Goal: Task Accomplishment & Management: Manage account settings

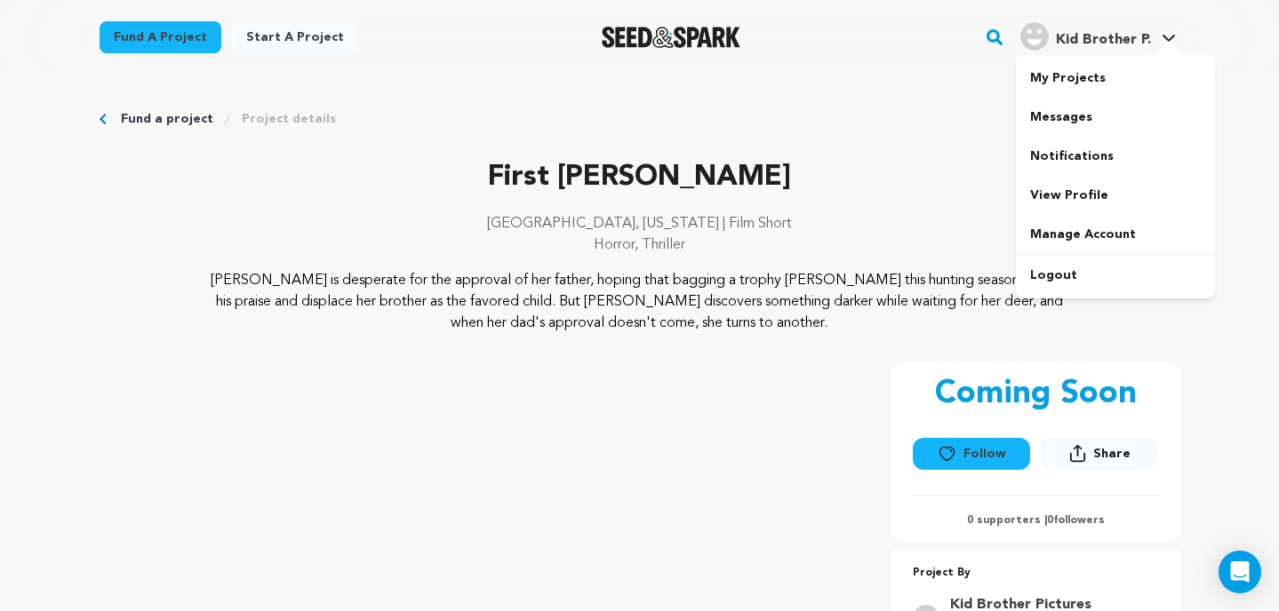
click at [1168, 40] on icon at bounding box center [1168, 38] width 12 height 7
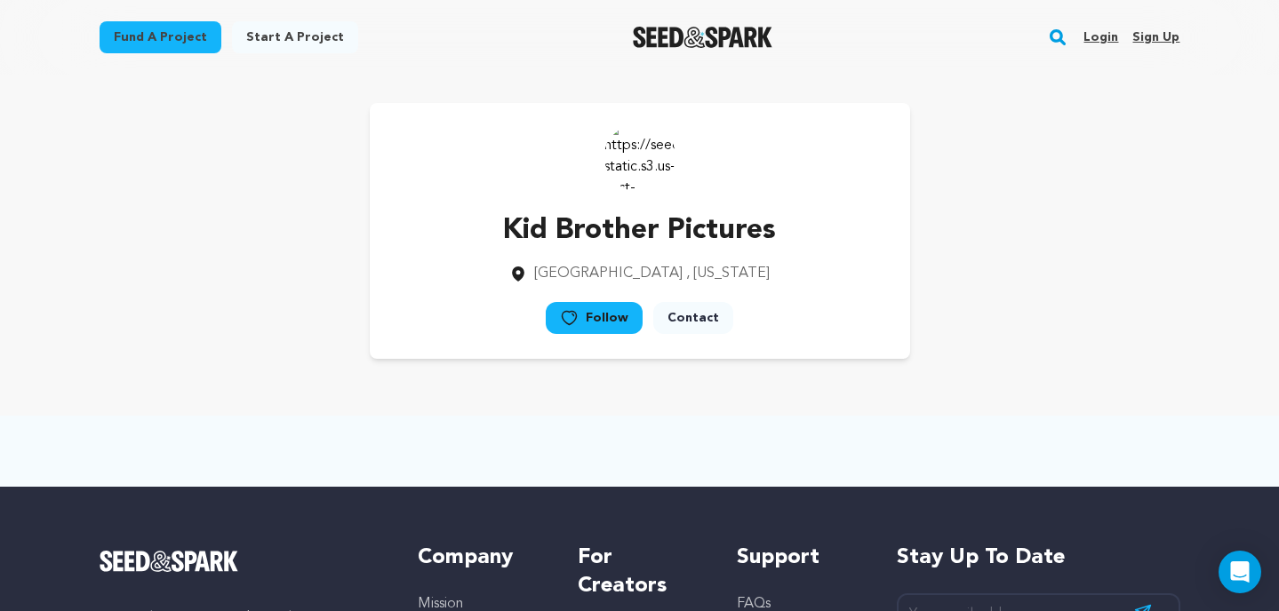
click at [1106, 39] on link "Login" at bounding box center [1100, 37] width 35 height 28
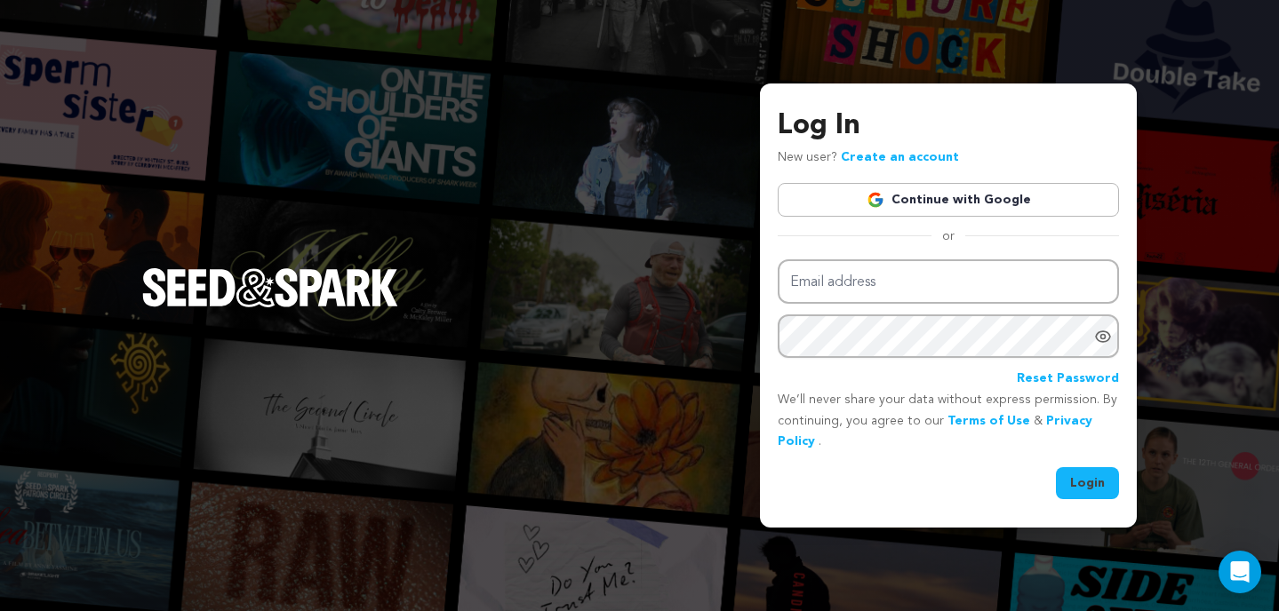
click at [969, 203] on link "Continue with Google" at bounding box center [948, 200] width 341 height 34
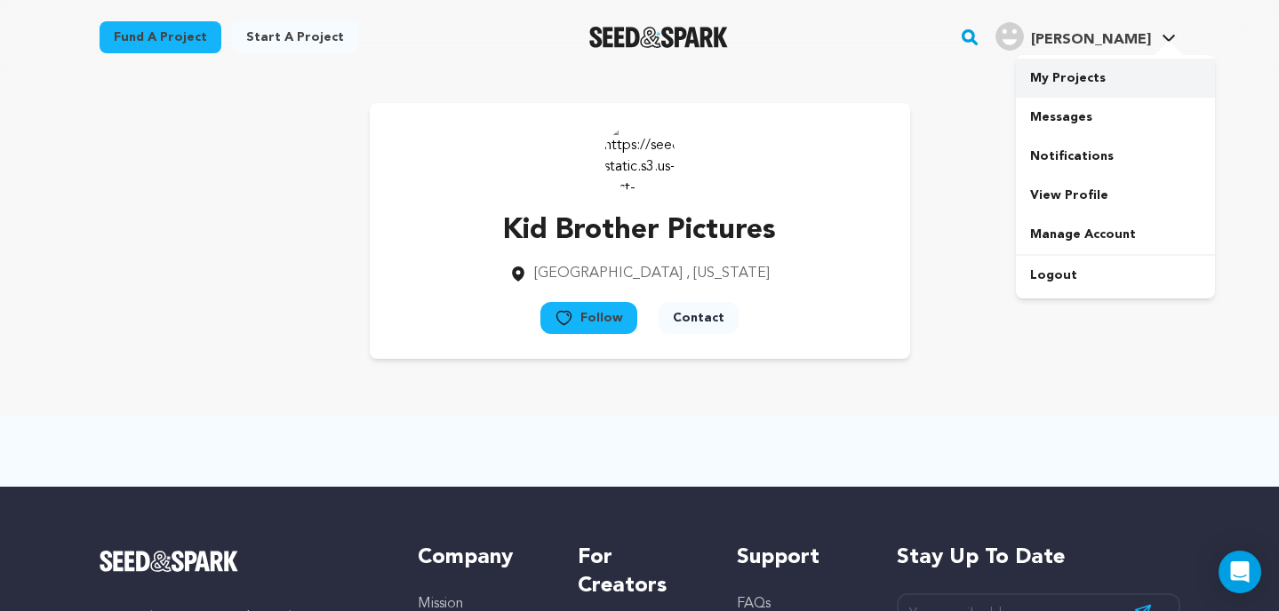
click at [1080, 75] on link "My Projects" at bounding box center [1115, 78] width 199 height 39
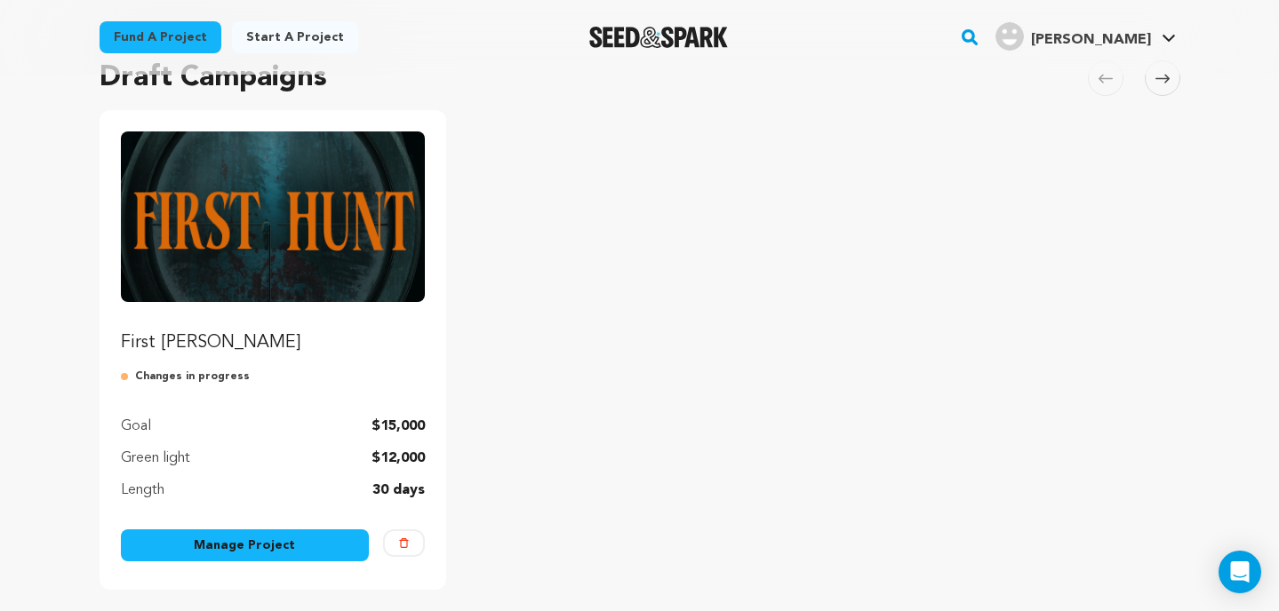
scroll to position [155, 0]
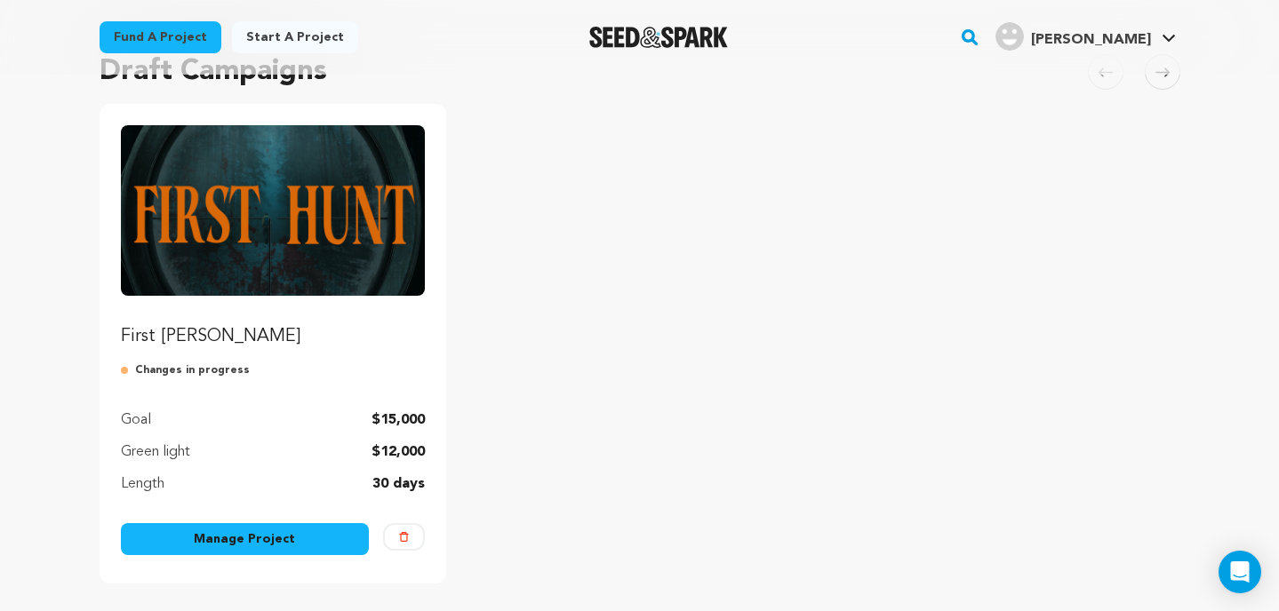
click at [241, 542] on link "Manage Project" at bounding box center [245, 539] width 249 height 32
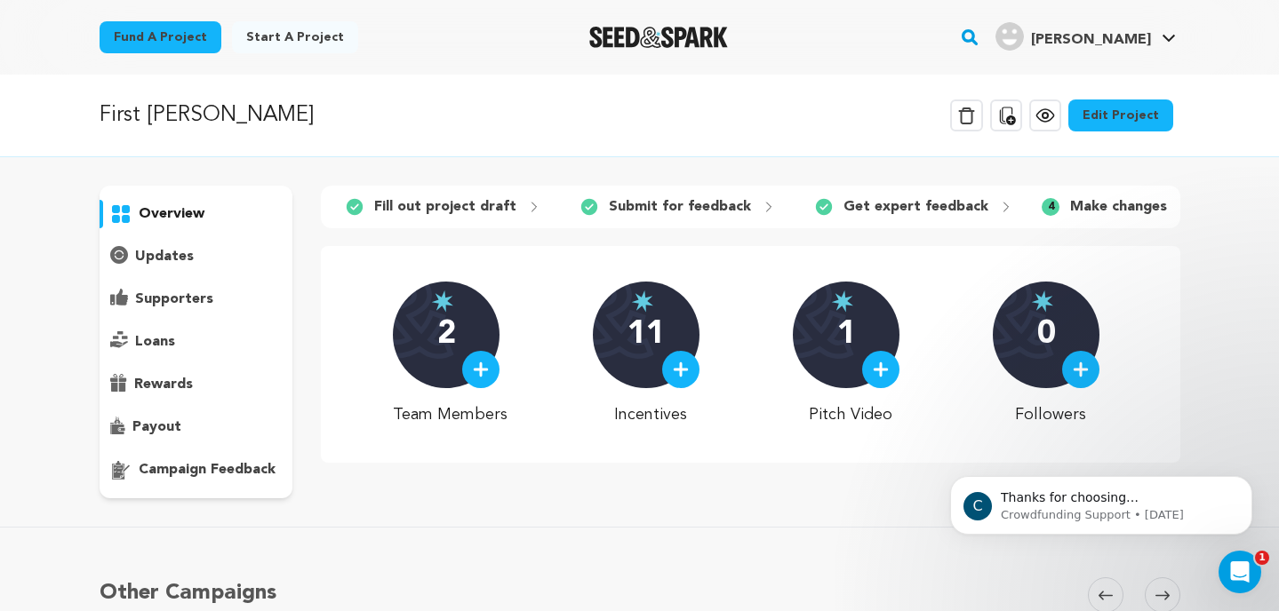
click at [1135, 109] on link "Edit Project" at bounding box center [1120, 116] width 105 height 32
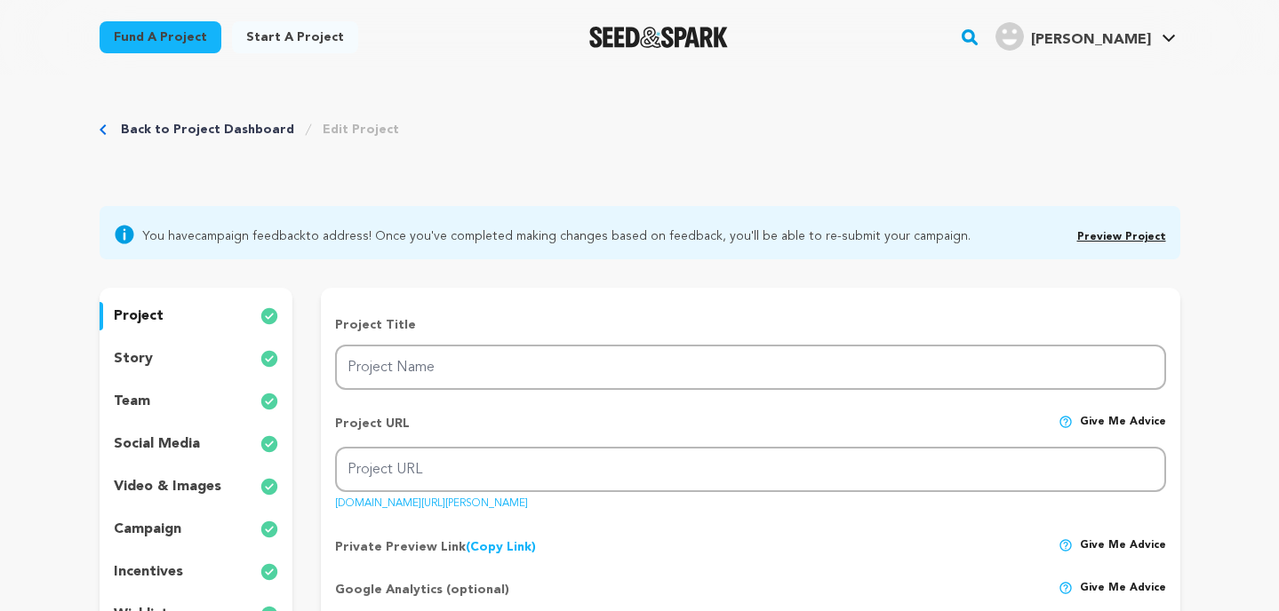
type input "First [PERSON_NAME]"
type input "first-[PERSON_NAME]-1"
type input "G-YCJ8FZ0EHJ"
type input "When Nora Touchette finds a dead boy, she’s drawn by a connection deeper than f…"
type textarea "Nora is desperate for the approval of her father, hoping that bagging a trophy …"
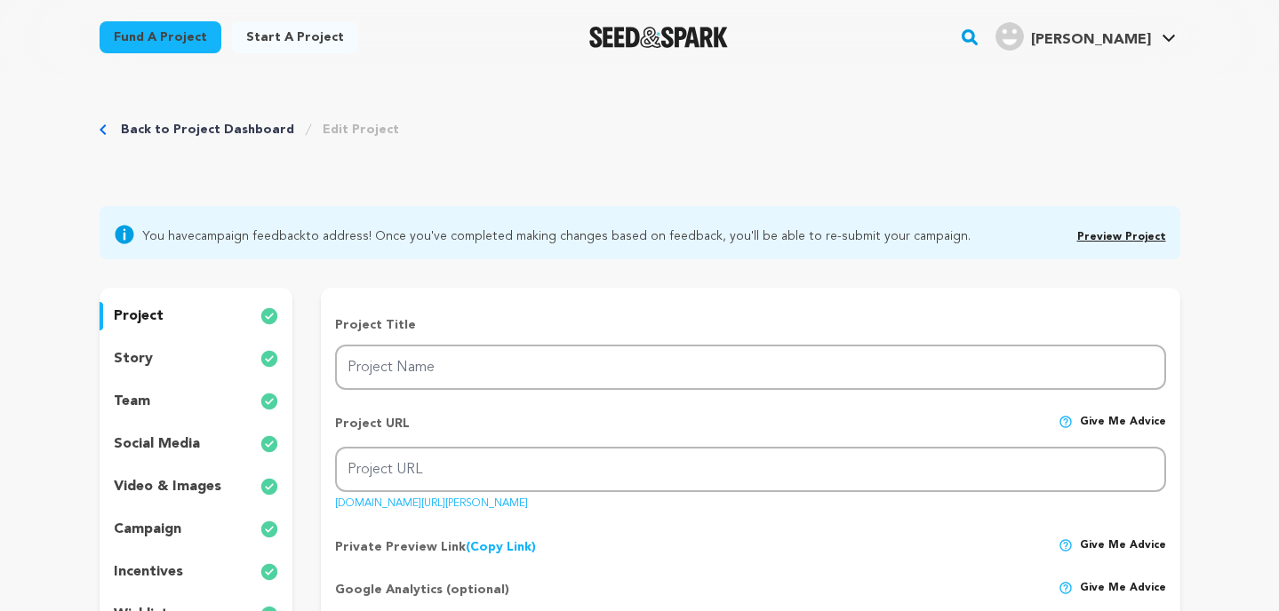
type textarea "FIRST HUNT is dear to us as filmmakers and fathers, because at its heart, it's …"
type textarea "The Green Knight, 2022, short film. https://www.imdb.com/title/tt19844000/?ref_…"
radio input "true"
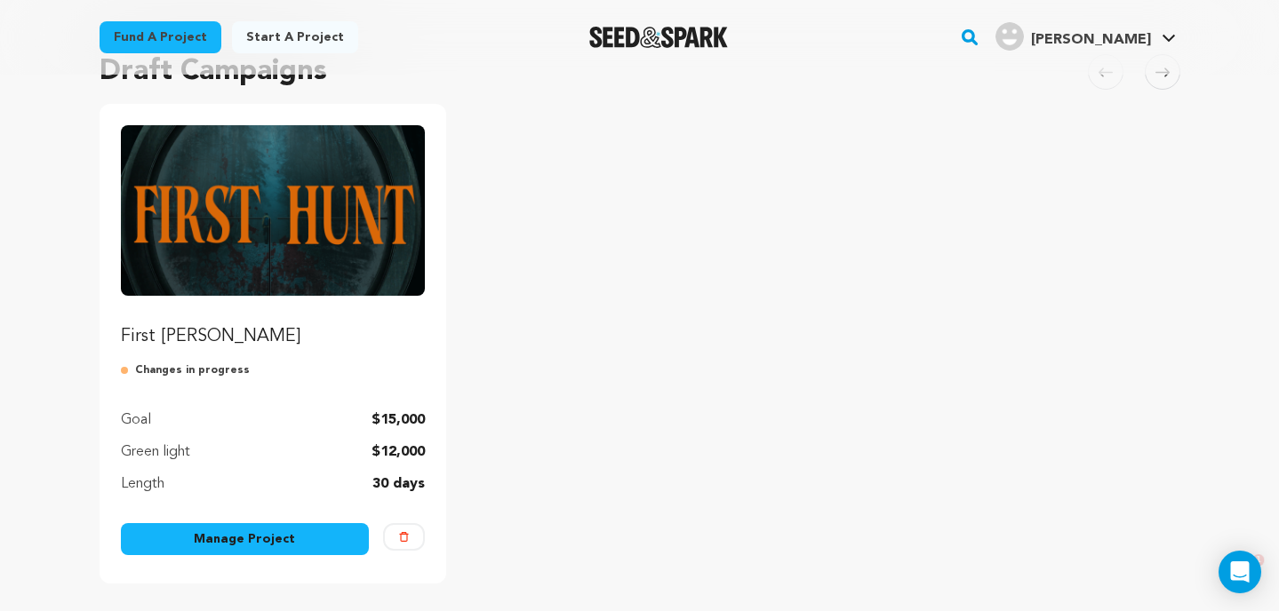
click at [261, 256] on img "Fund First Hunt" at bounding box center [273, 210] width 305 height 171
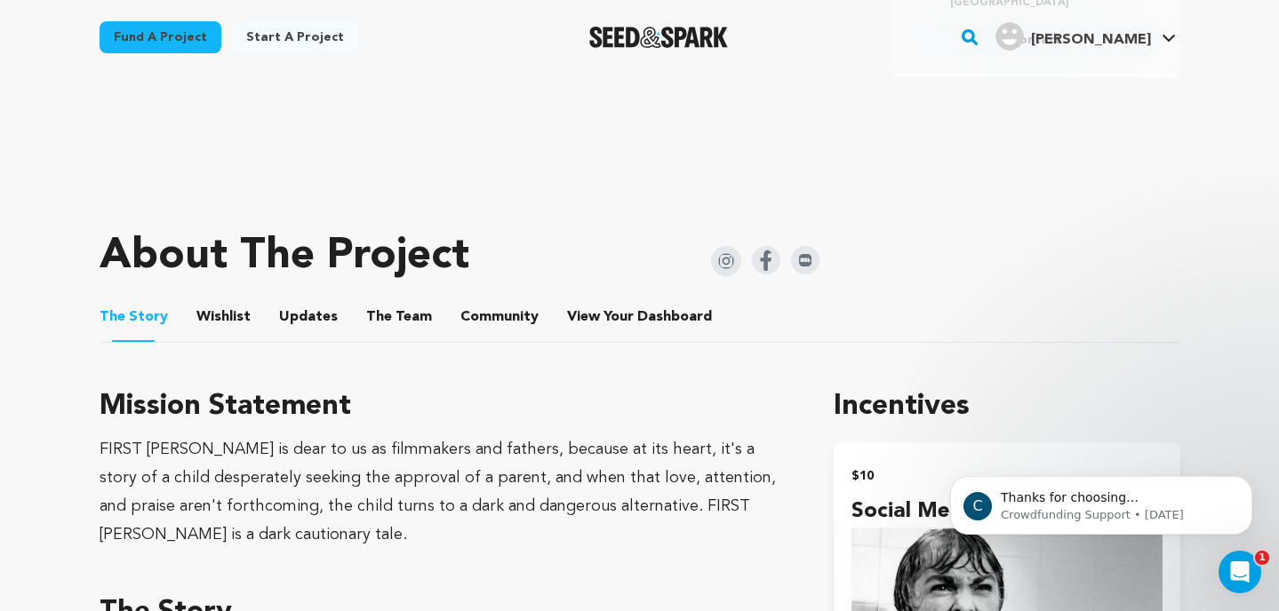
scroll to position [662, 0]
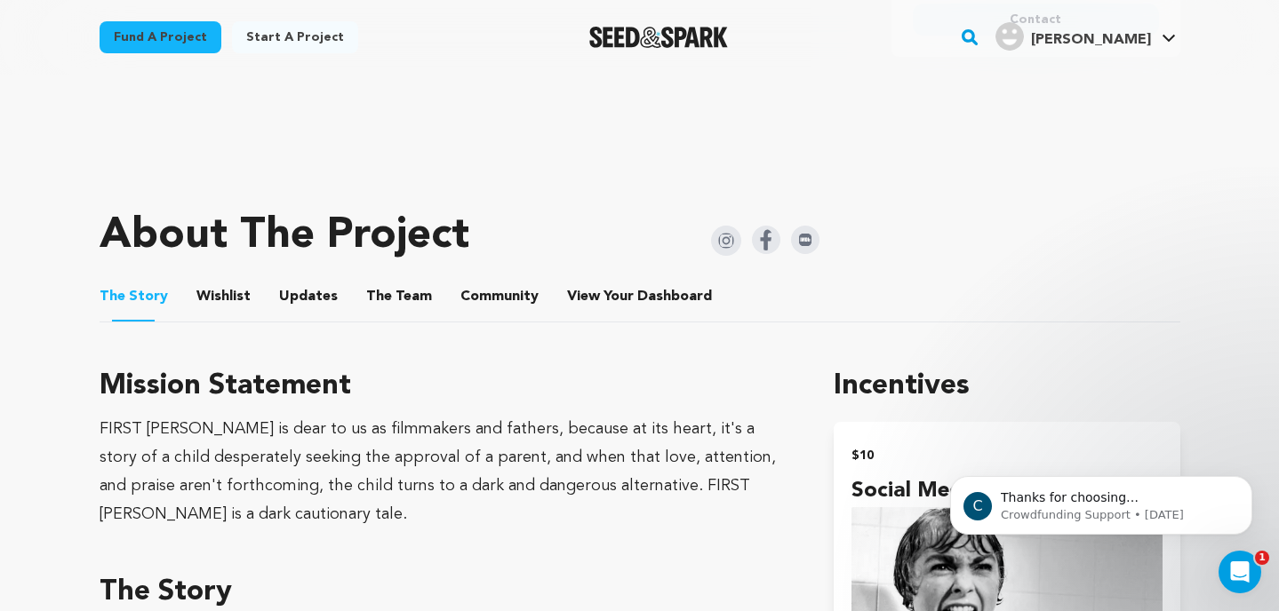
click at [235, 299] on button "Wishlist" at bounding box center [223, 300] width 43 height 43
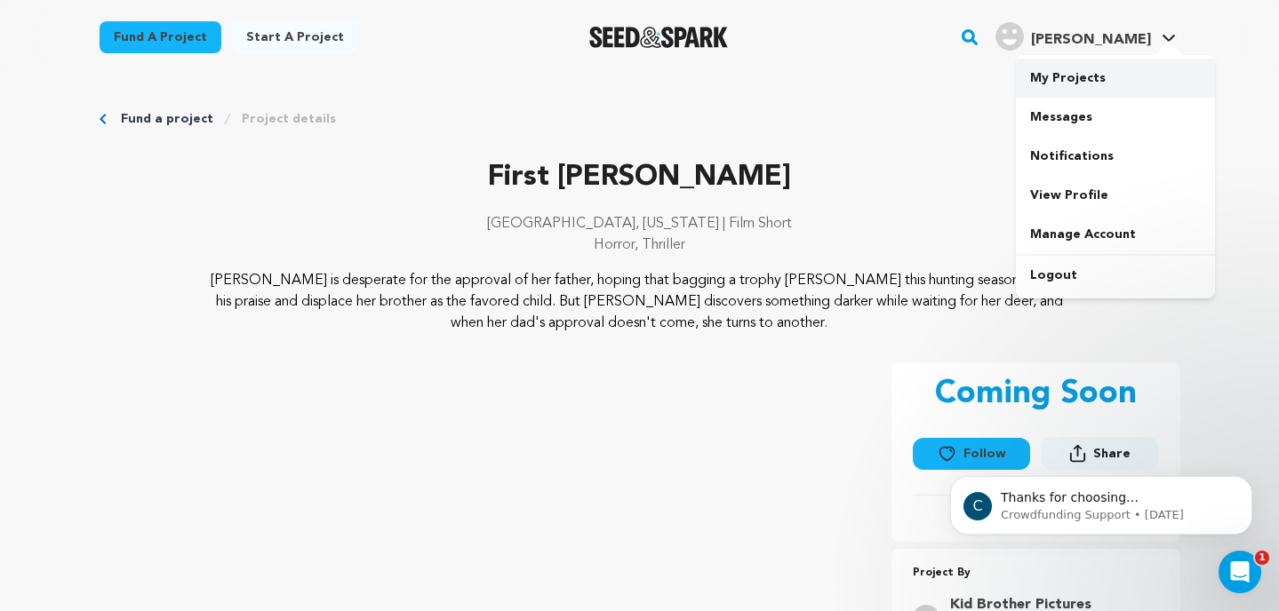
click at [1078, 76] on link "My Projects" at bounding box center [1115, 78] width 199 height 39
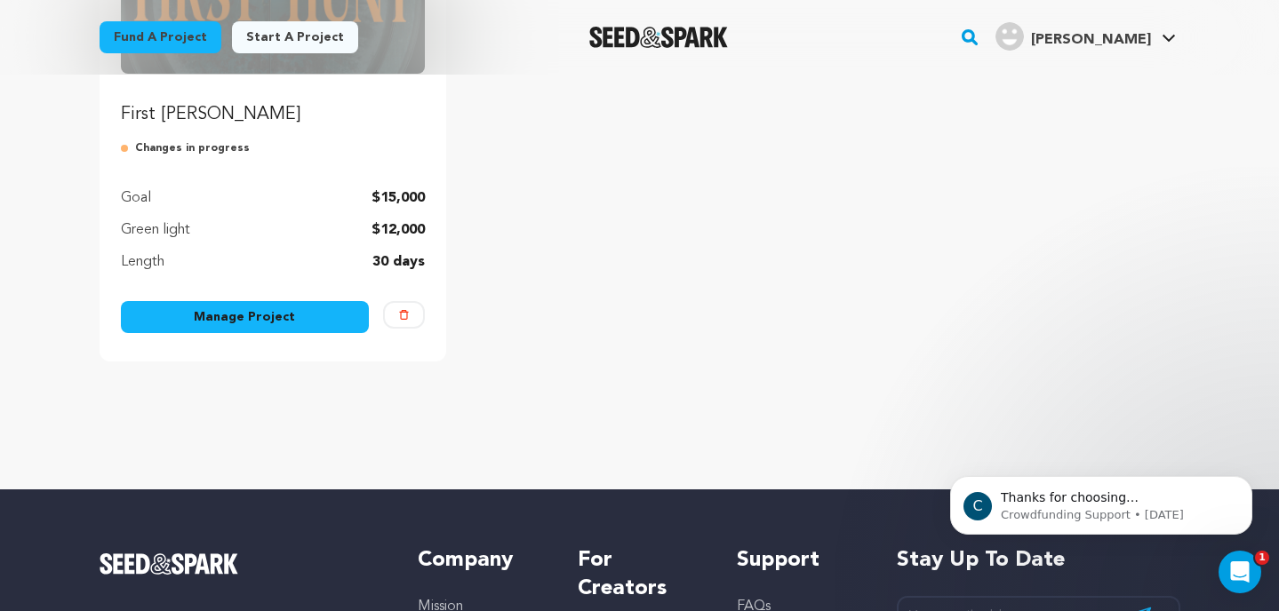
click at [283, 319] on link "Manage Project" at bounding box center [245, 317] width 249 height 32
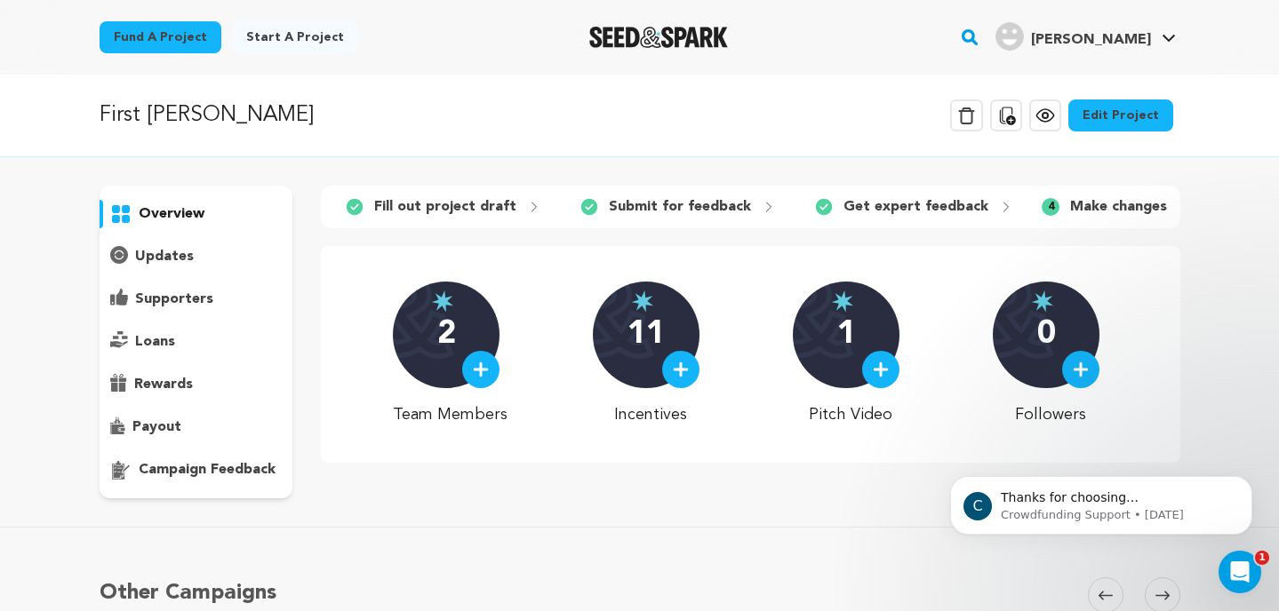
click at [1132, 105] on link "Edit Project" at bounding box center [1120, 116] width 105 height 32
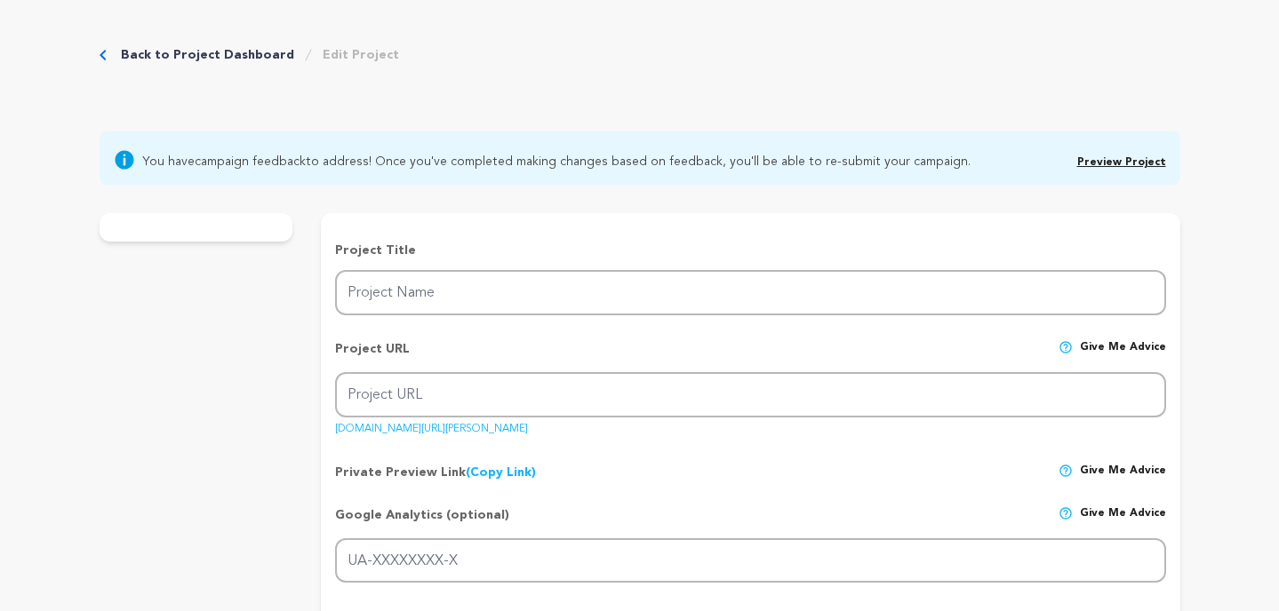
type input "First Hunt"
type input "first-hunt-1"
type input "G-YCJ8FZ0EHJ"
type input "When Nora Touchette finds a dead boy, she’s drawn by a connection deeper than f…"
type textarea "Nora is desperate for the approval of her father, hoping that bagging a trophy …"
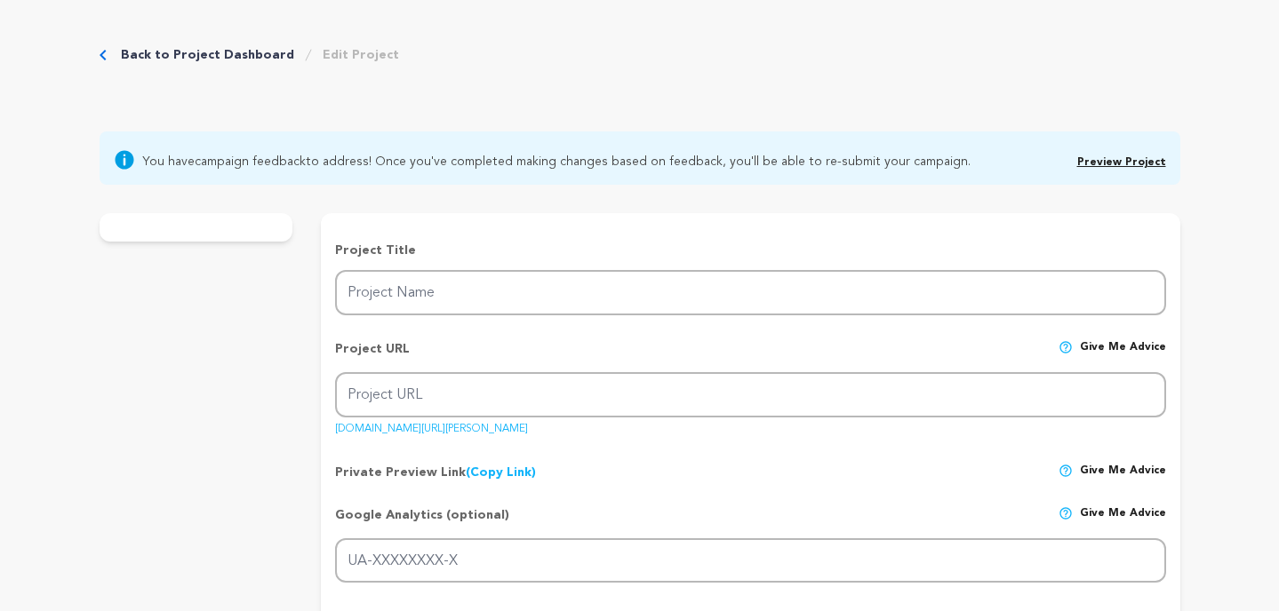
type textarea "FIRST HUNT is dear to us as filmmakers and fathers, because at its heart, it's …"
type textarea "The Green Knight, 2022, short film. https://www.imdb.com/title/tt19844000/?ref_…"
radio input "true"
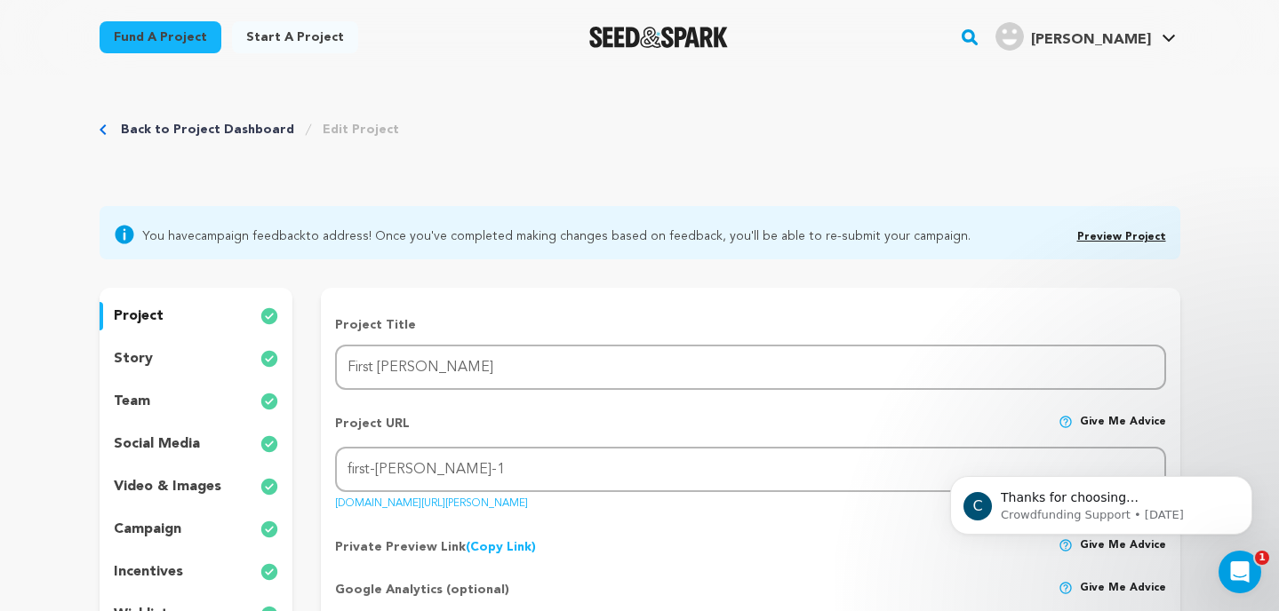
click at [158, 567] on p "incentives" at bounding box center [148, 572] width 69 height 21
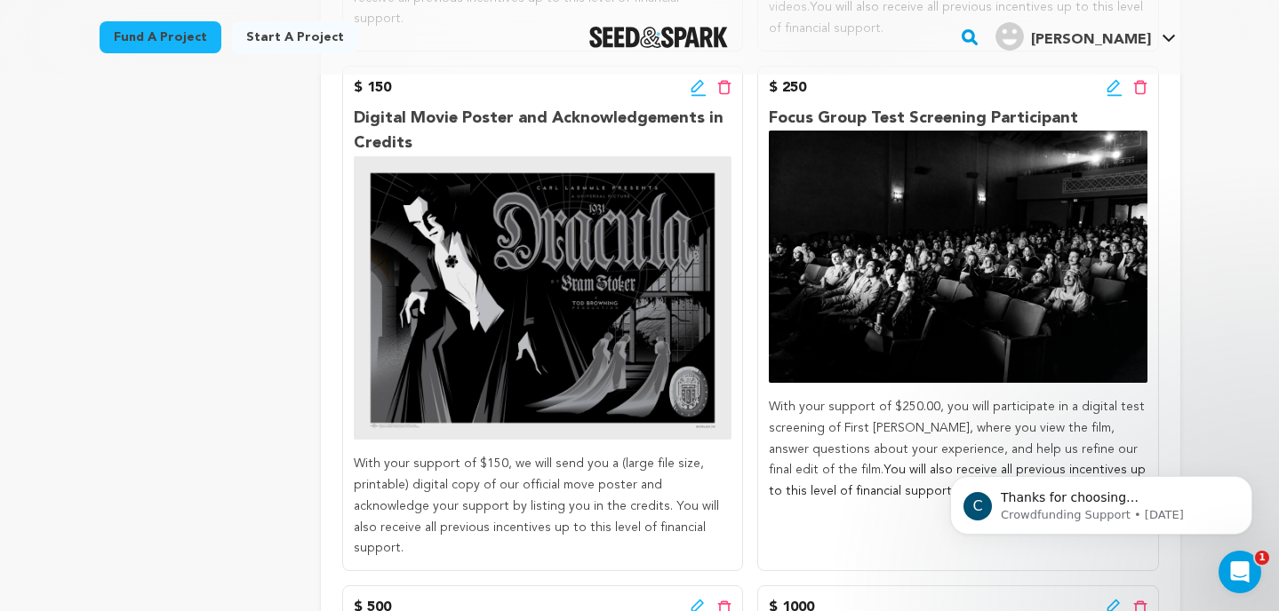
scroll to position [1545, 0]
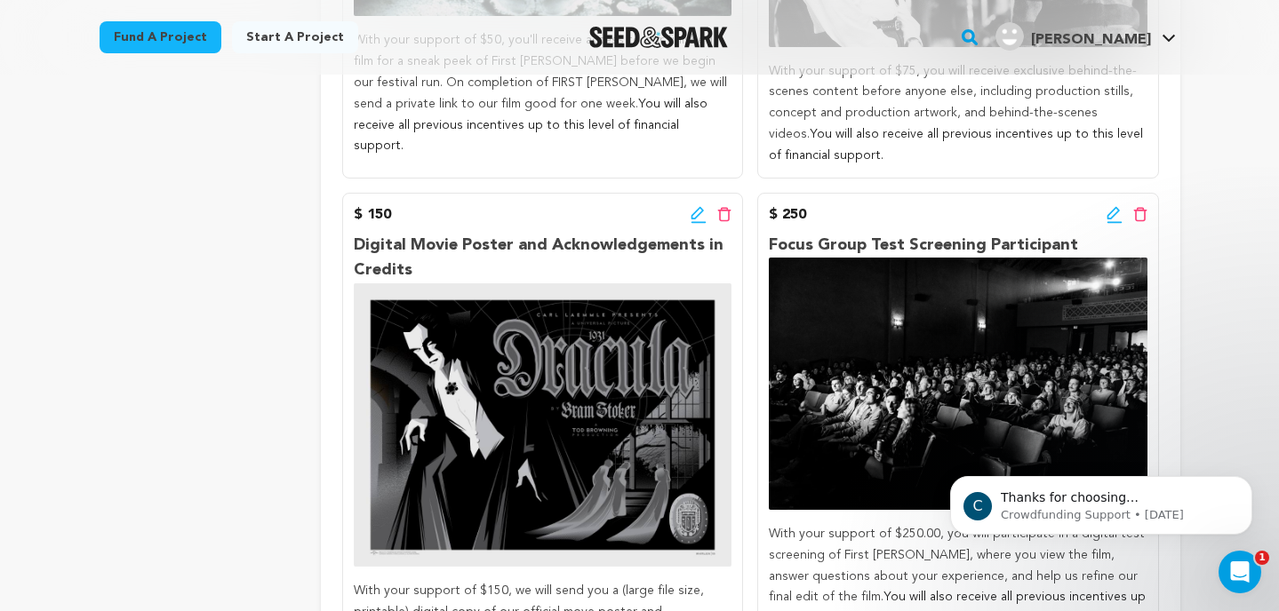
click at [1115, 206] on icon at bounding box center [1114, 215] width 16 height 18
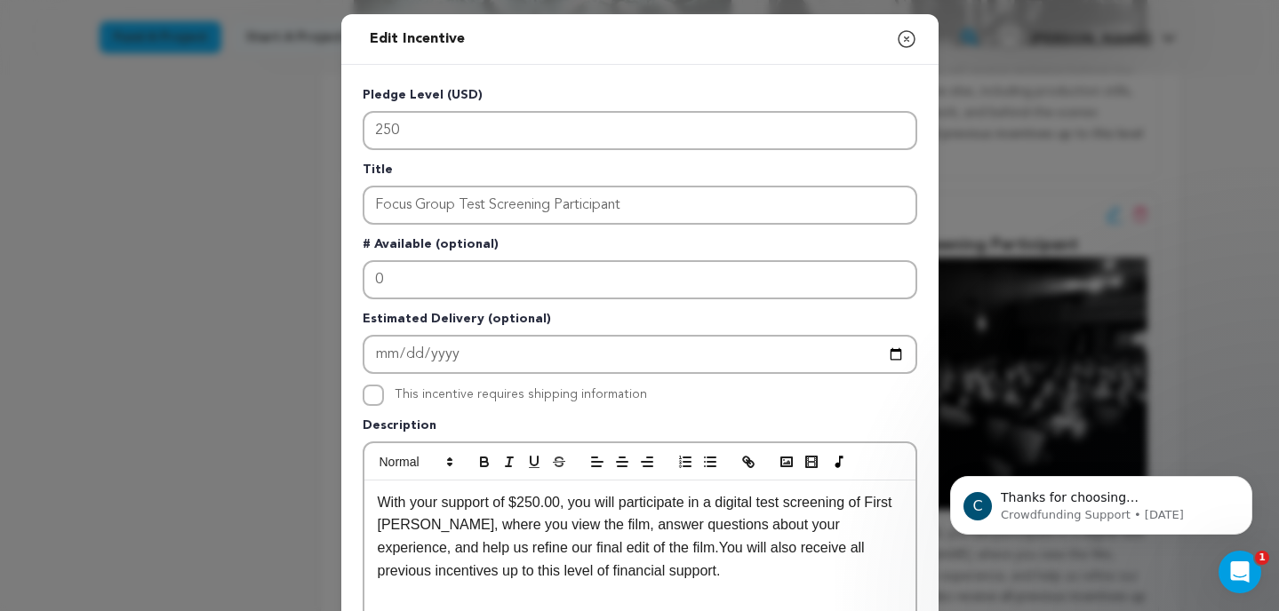
click at [567, 501] on p "With your support of $250.00, you will participate in a digital test screening …" at bounding box center [640, 536] width 524 height 91
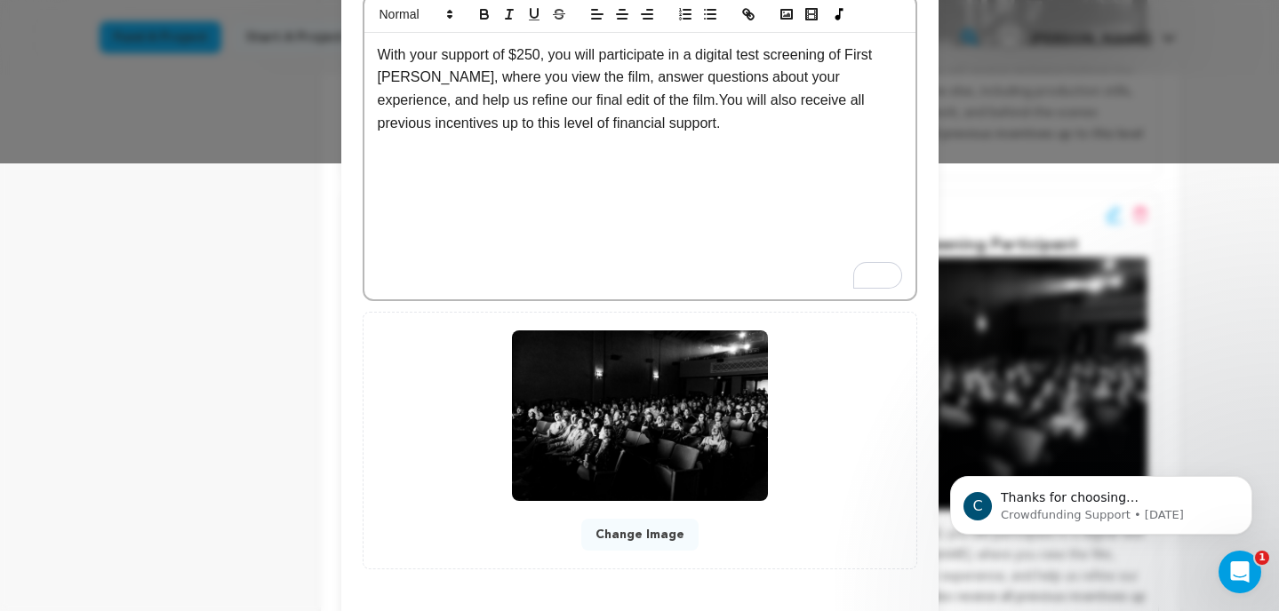
scroll to position [521, 0]
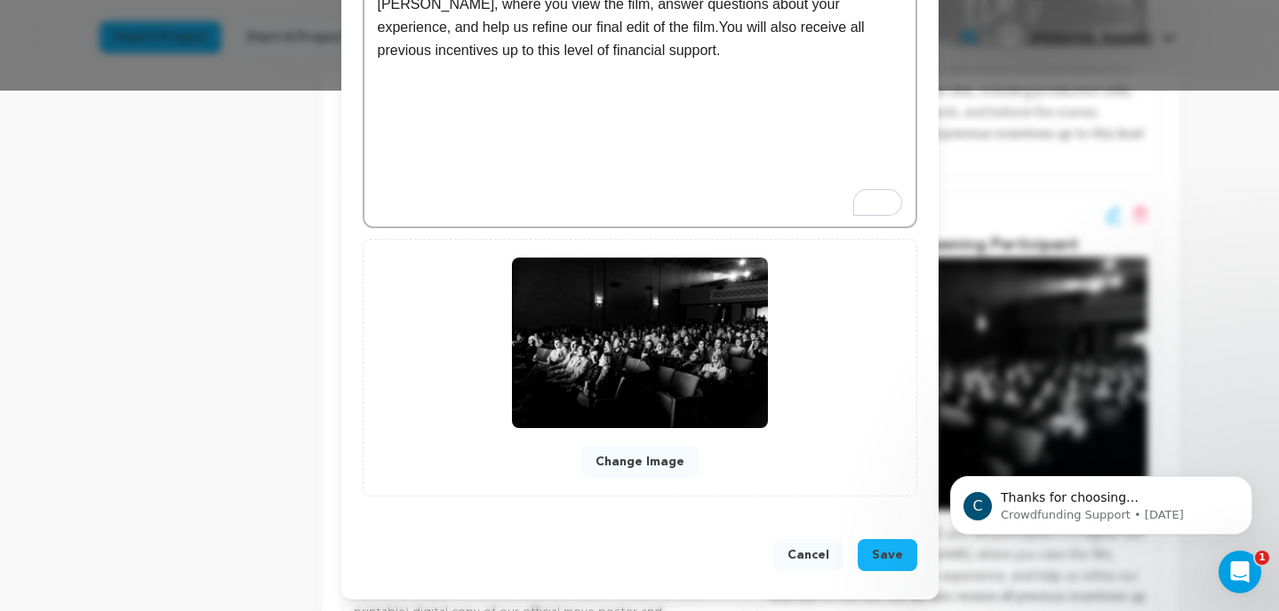
click at [888, 550] on span "Save" at bounding box center [887, 556] width 31 height 18
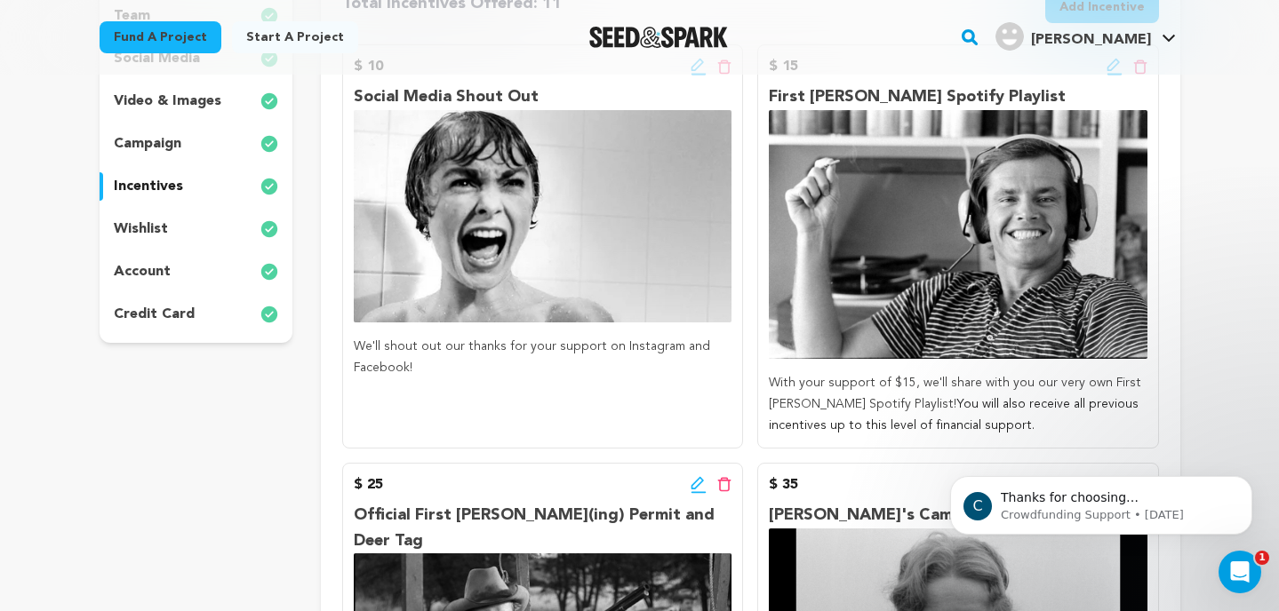
scroll to position [0, 0]
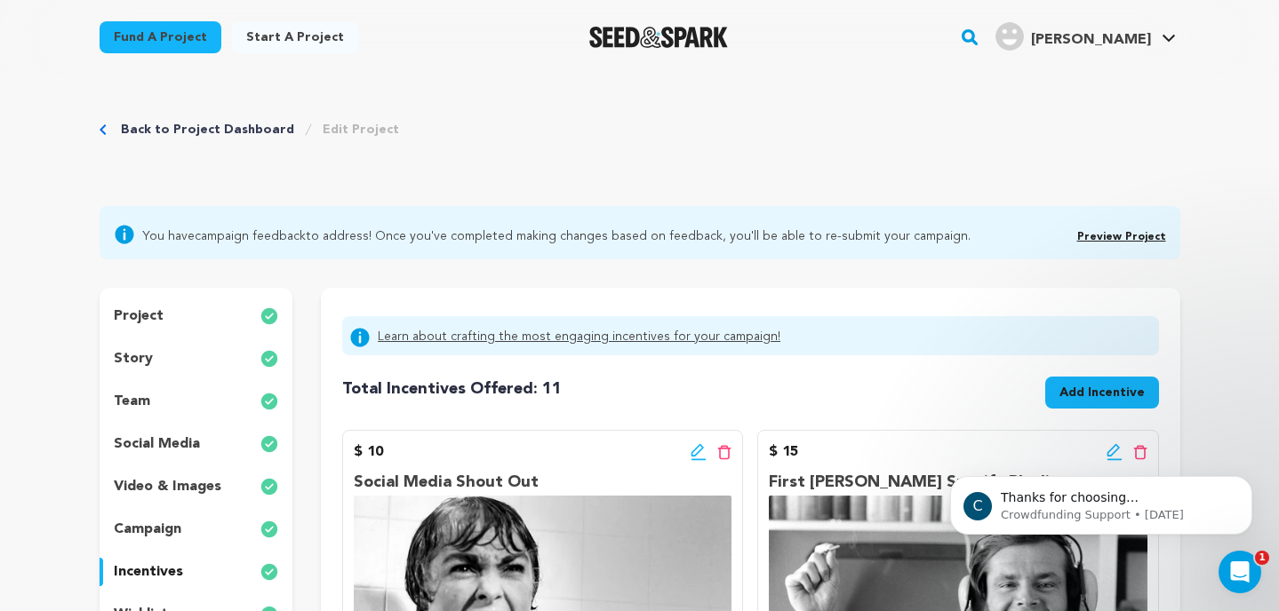
click at [651, 42] on img "Seed&Spark Homepage" at bounding box center [659, 37] width 140 height 21
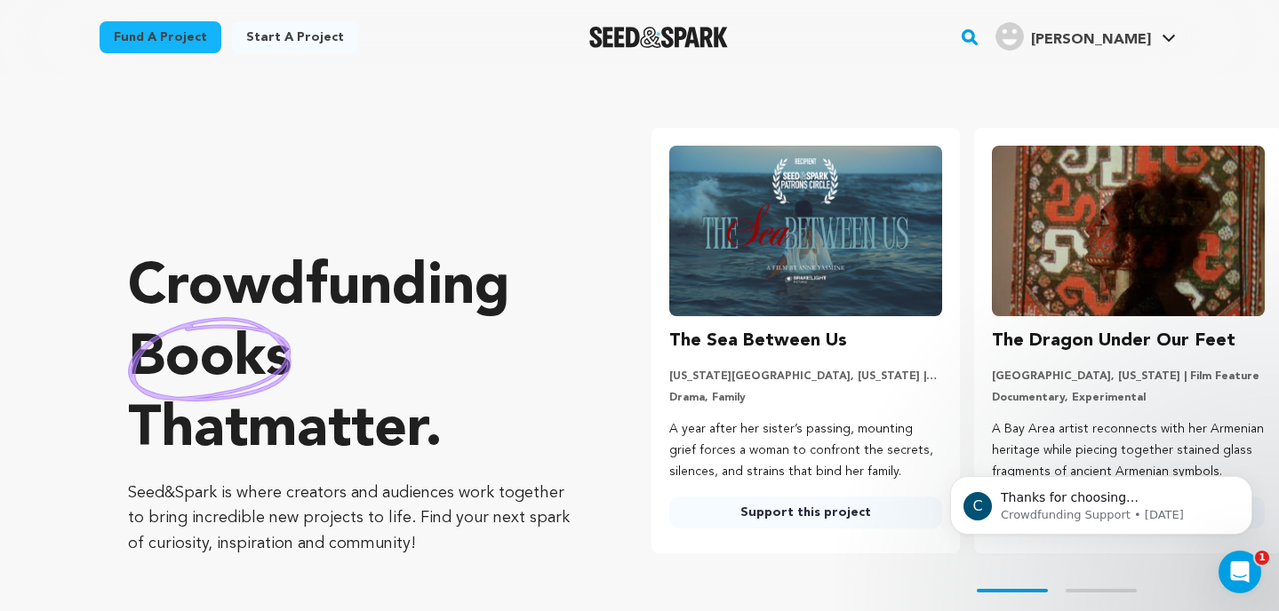
click at [723, 269] on img at bounding box center [805, 231] width 273 height 171
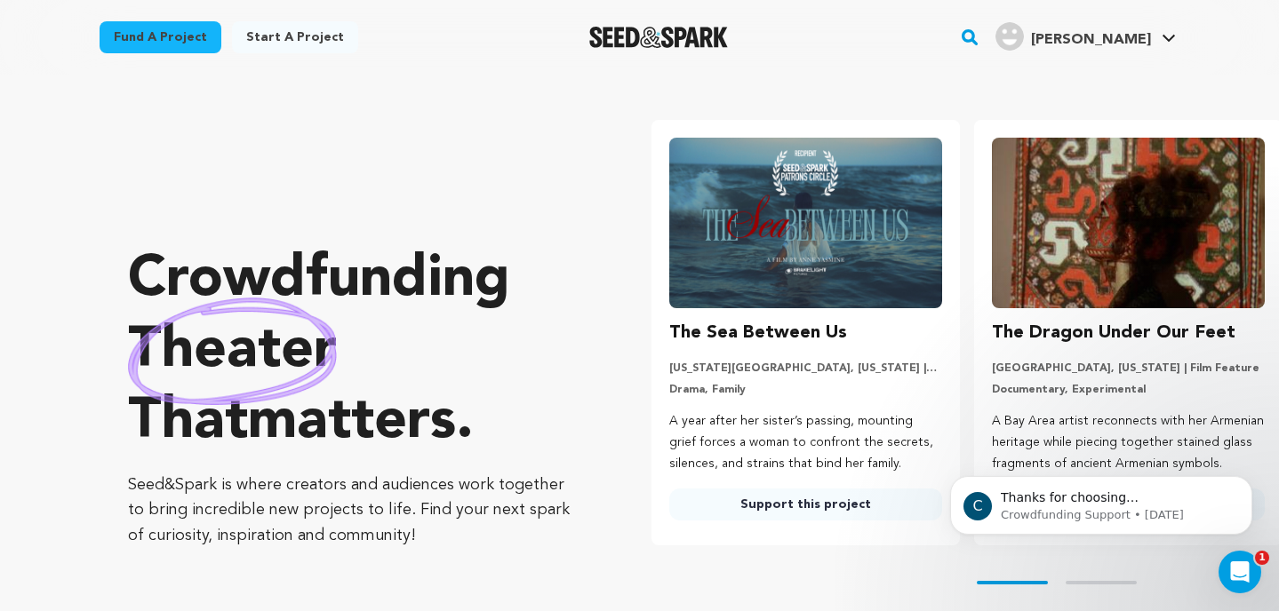
click at [755, 500] on link "Support this project" at bounding box center [805, 505] width 273 height 32
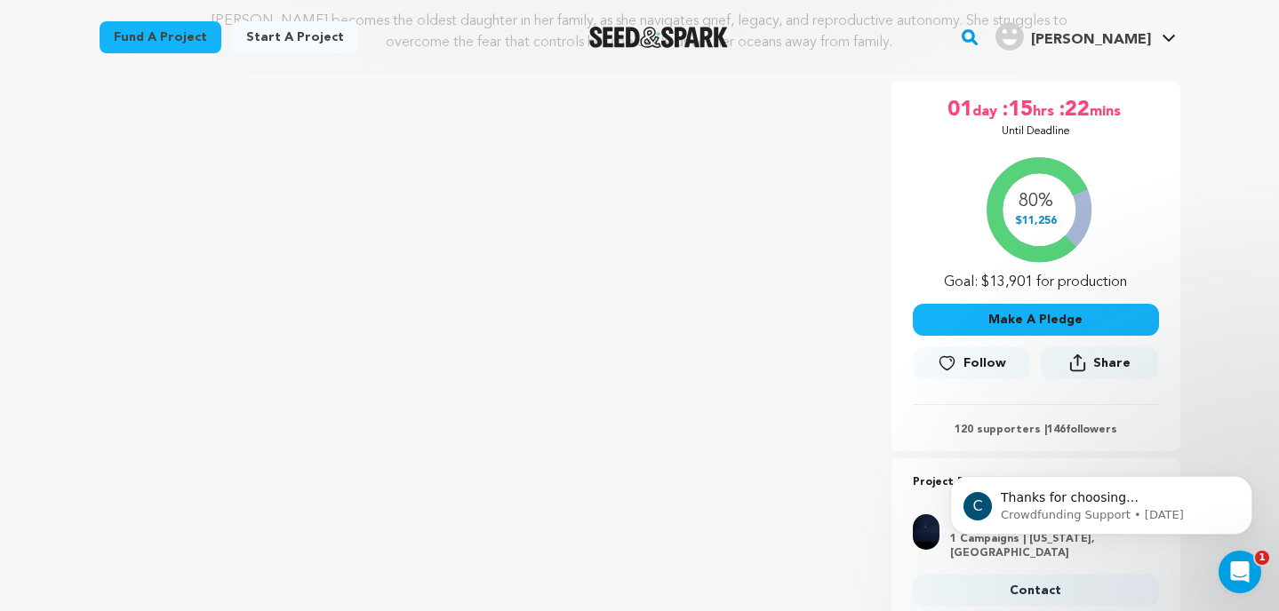
scroll to position [263, 0]
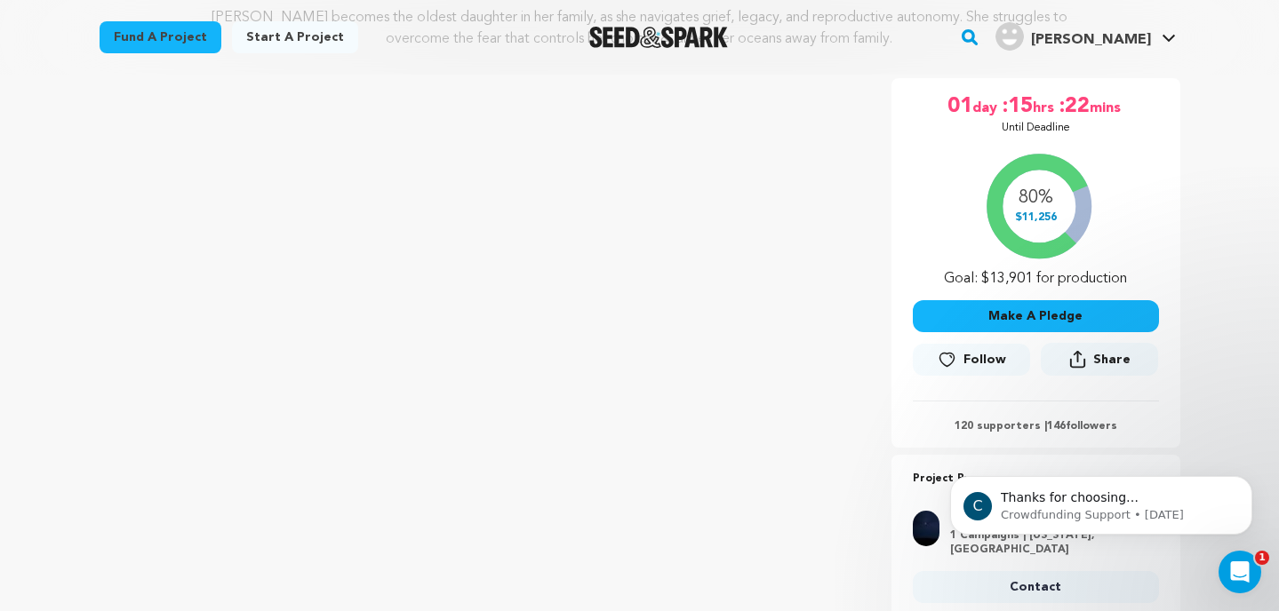
click at [945, 355] on icon at bounding box center [947, 360] width 19 height 18
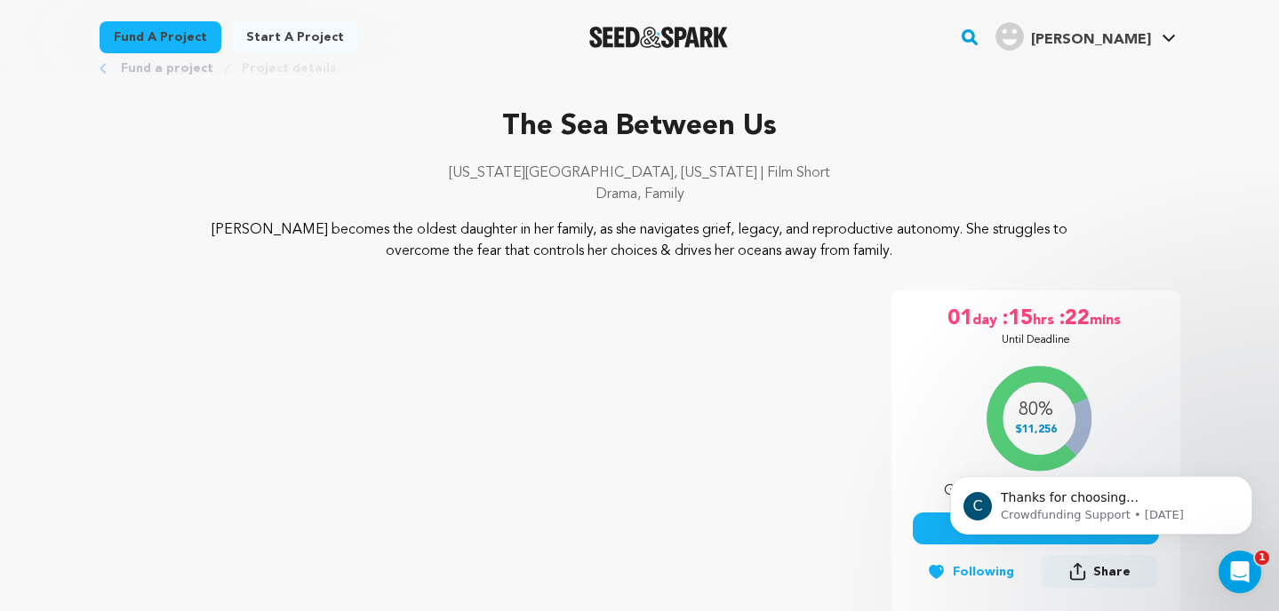
scroll to position [0, 0]
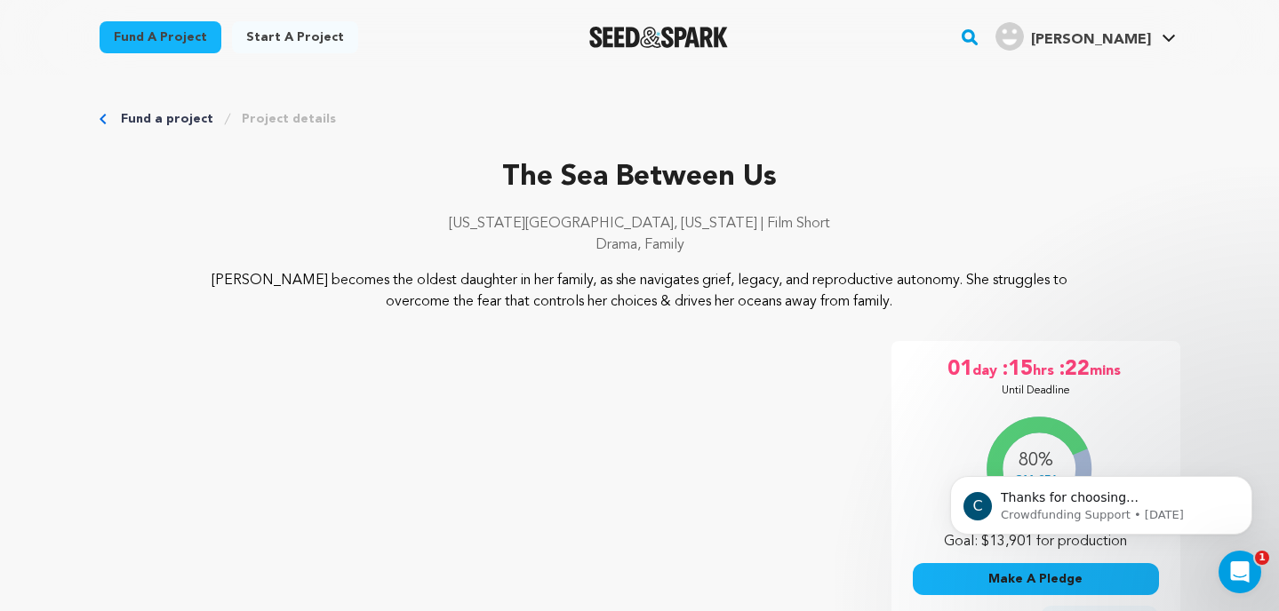
click at [720, 44] on img "Seed&Spark Homepage" at bounding box center [659, 37] width 140 height 21
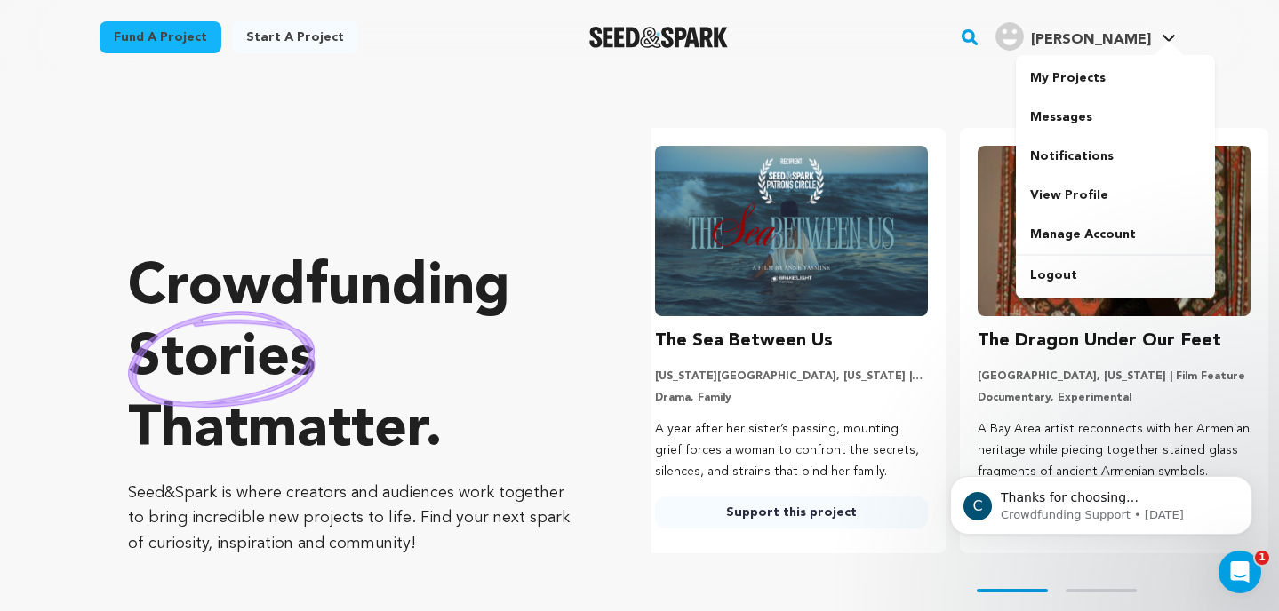
scroll to position [0, 44]
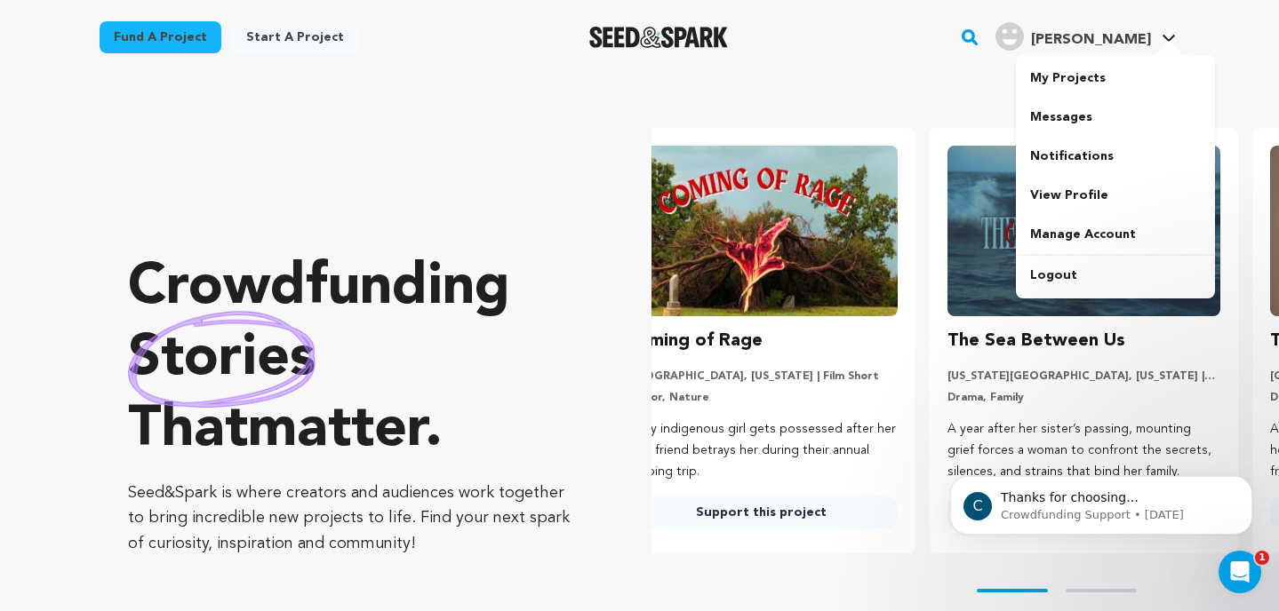
click at [1166, 35] on icon at bounding box center [1169, 38] width 14 height 9
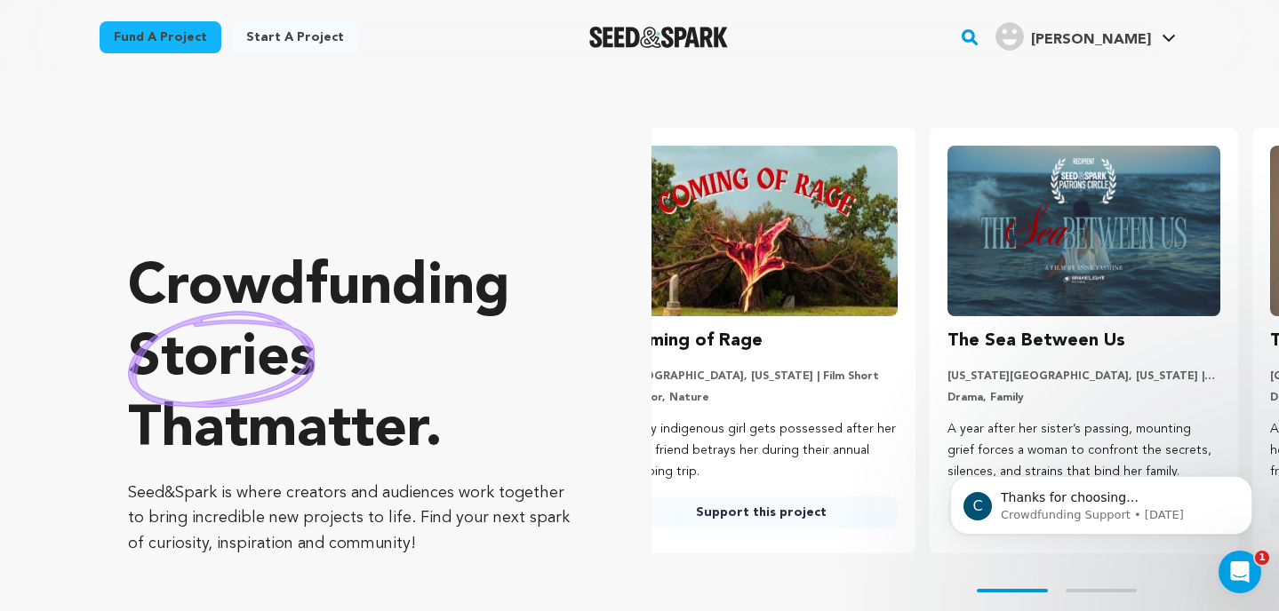
scroll to position [0, 0]
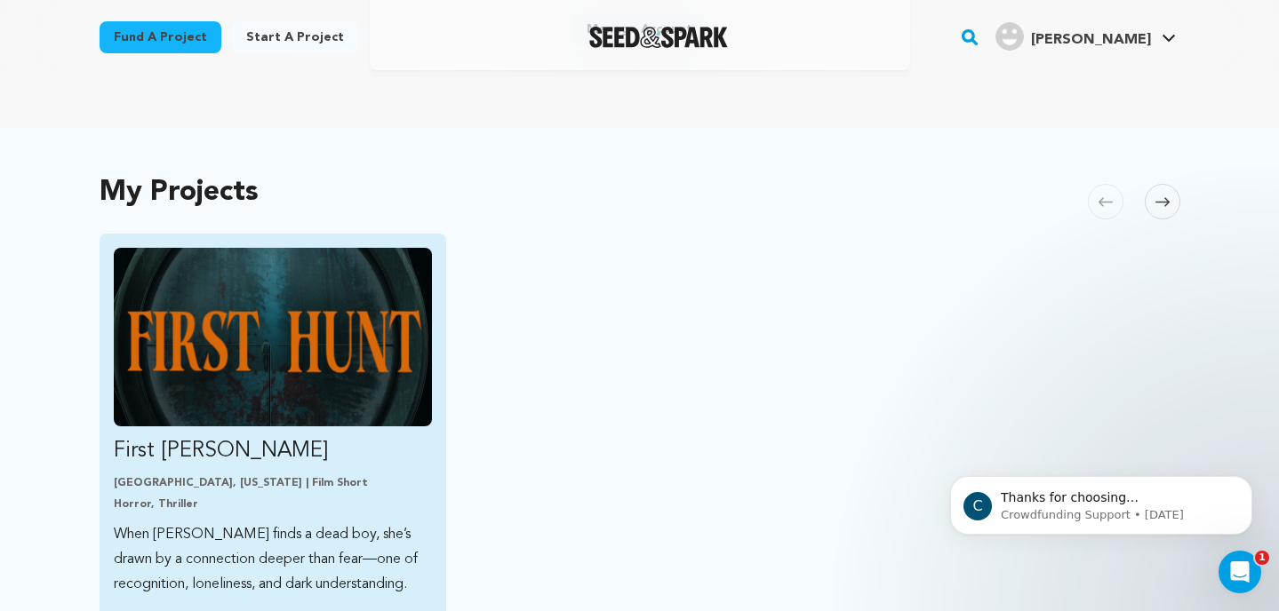
scroll to position [287, 0]
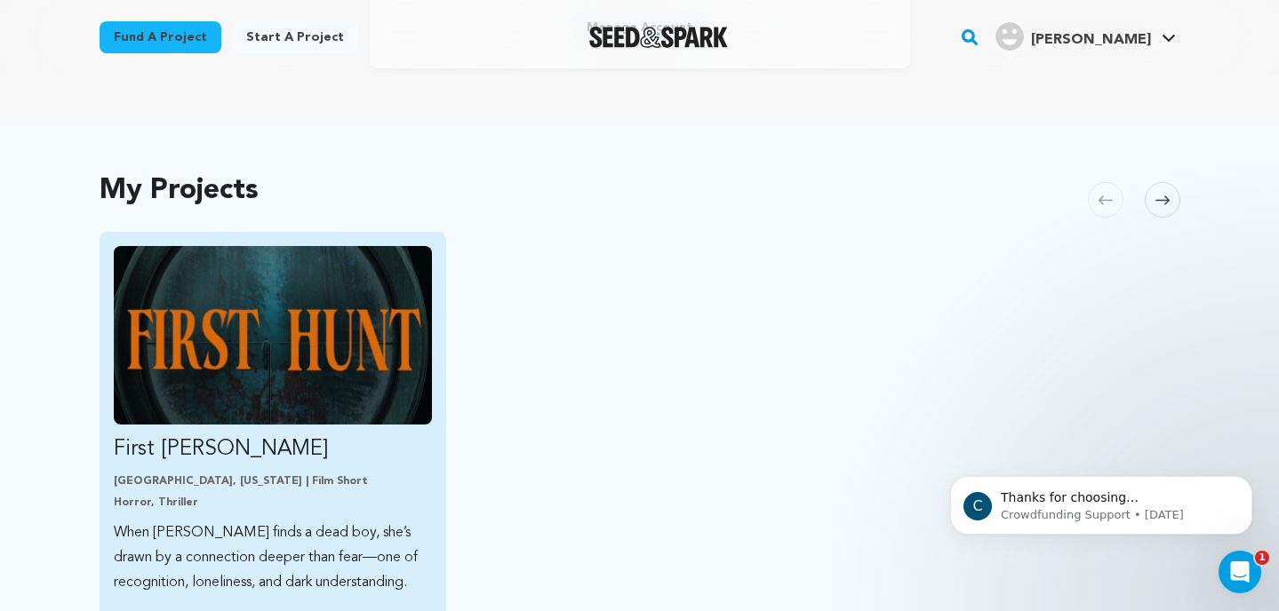
click at [289, 269] on img "Fund First Hunt" at bounding box center [273, 335] width 319 height 179
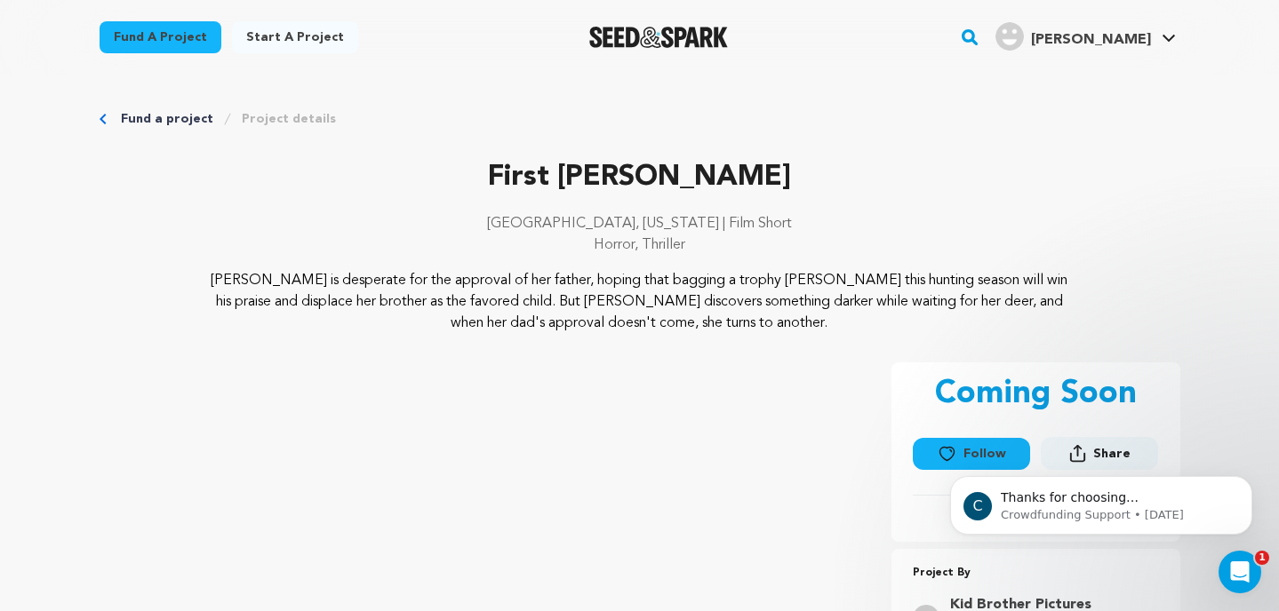
click at [613, 38] on img "Seed&Spark Homepage" at bounding box center [659, 37] width 140 height 21
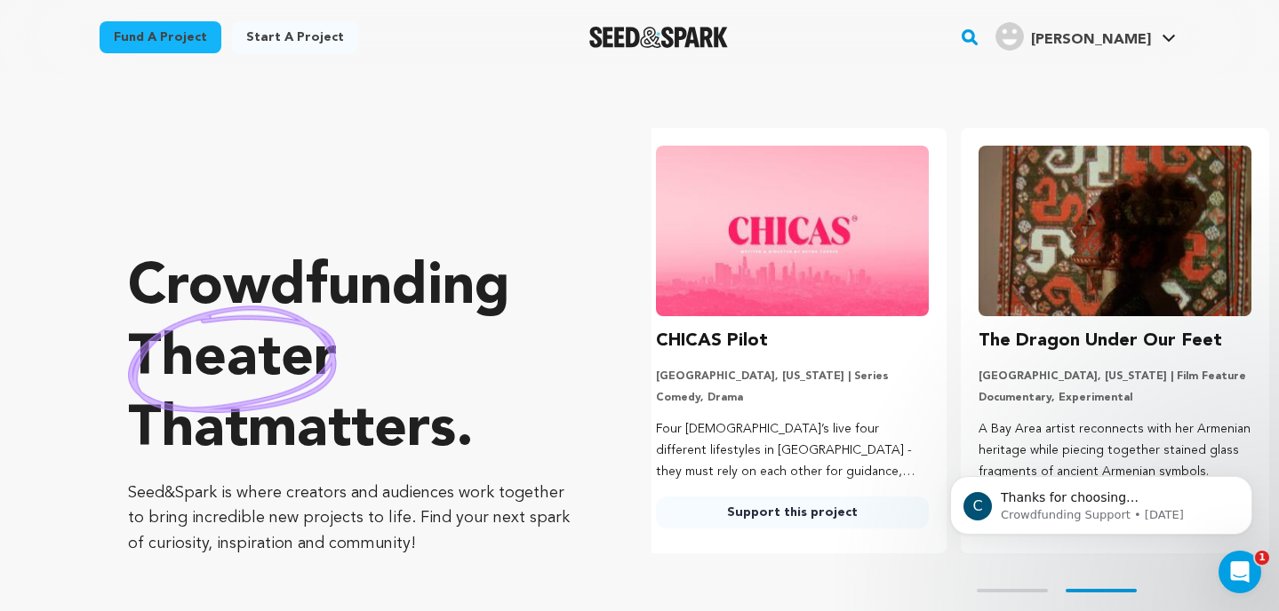
scroll to position [0, 337]
